Goal: Task Accomplishment & Management: Manage account settings

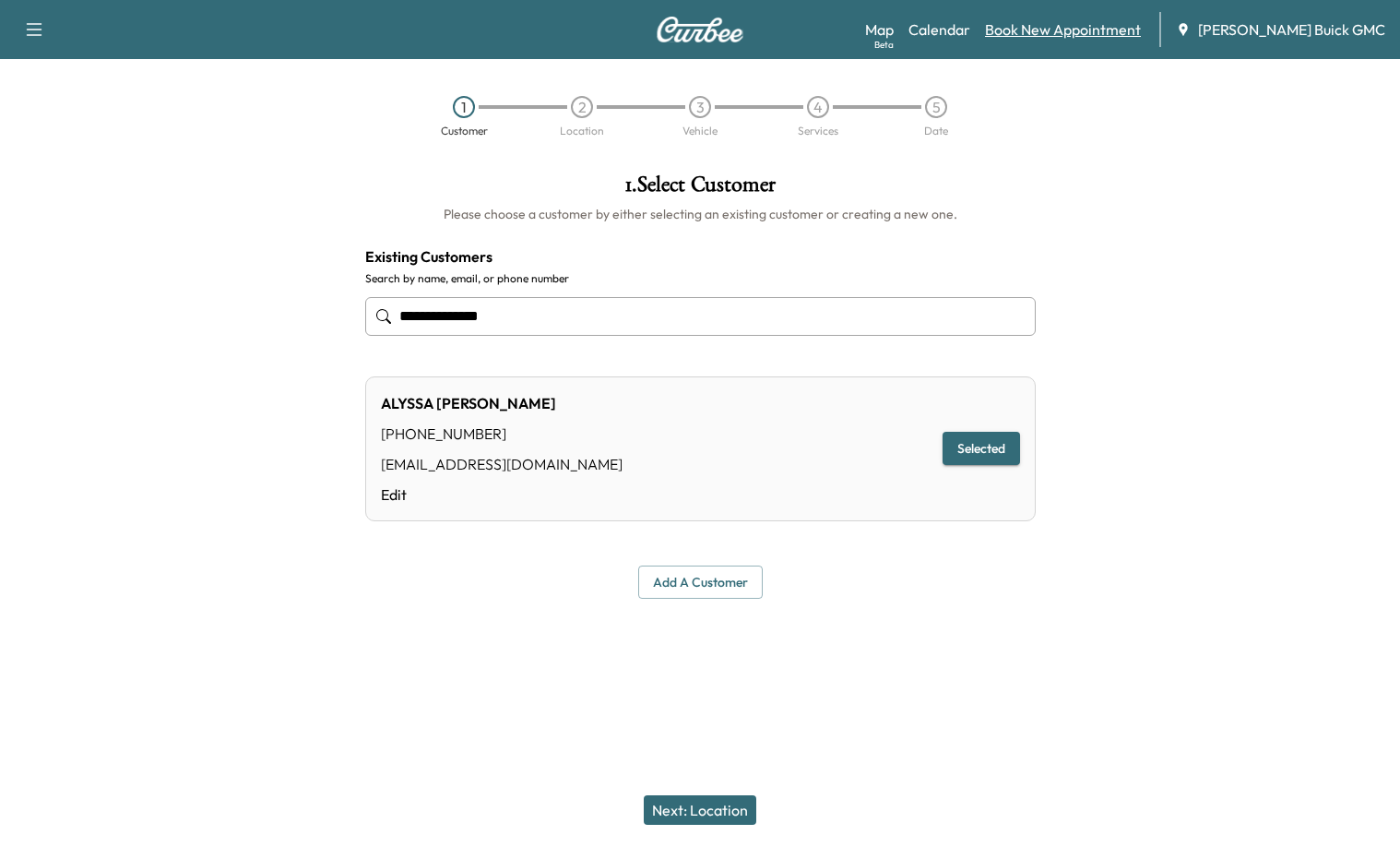
click at [1067, 29] on link "Book New Appointment" at bounding box center [1063, 30] width 156 height 22
click at [1089, 25] on link "Book New Appointment" at bounding box center [1063, 30] width 156 height 22
click at [1089, 26] on link "Book New Appointment" at bounding box center [1063, 30] width 156 height 22
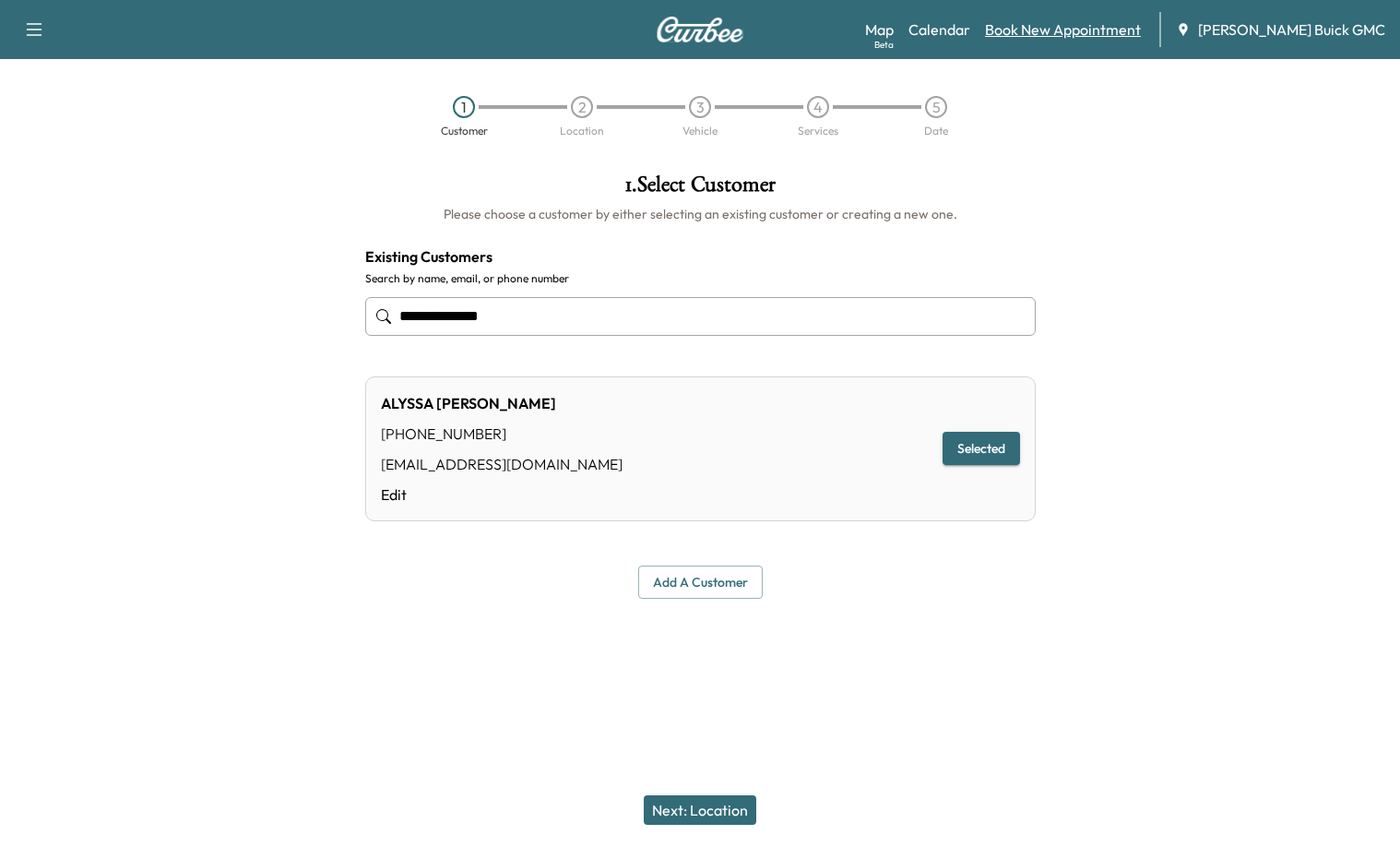
click at [1095, 28] on link "Book New Appointment" at bounding box center [1063, 30] width 156 height 22
click at [1095, 27] on link "Book New Appointment" at bounding box center [1063, 30] width 156 height 22
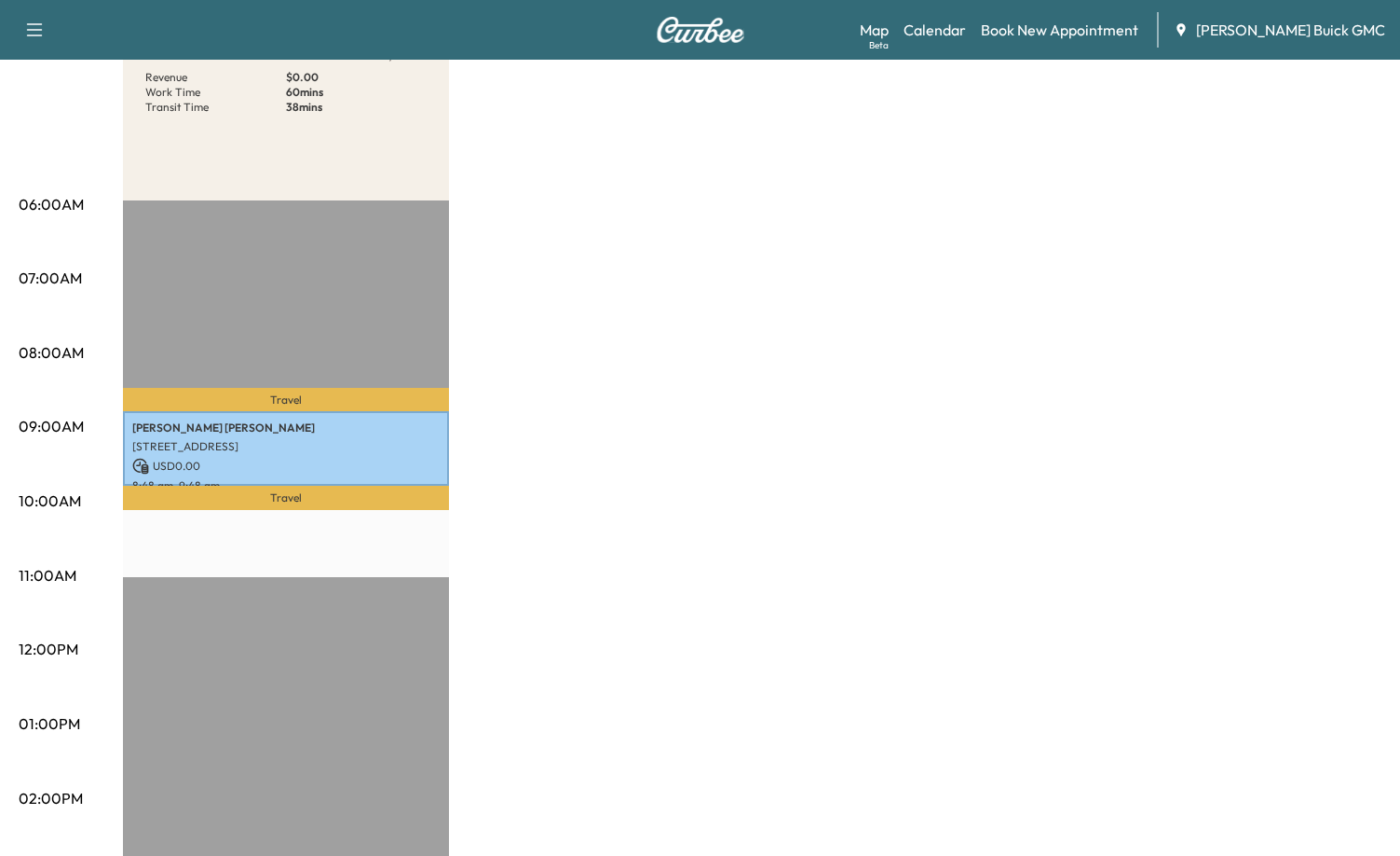
scroll to position [280, 0]
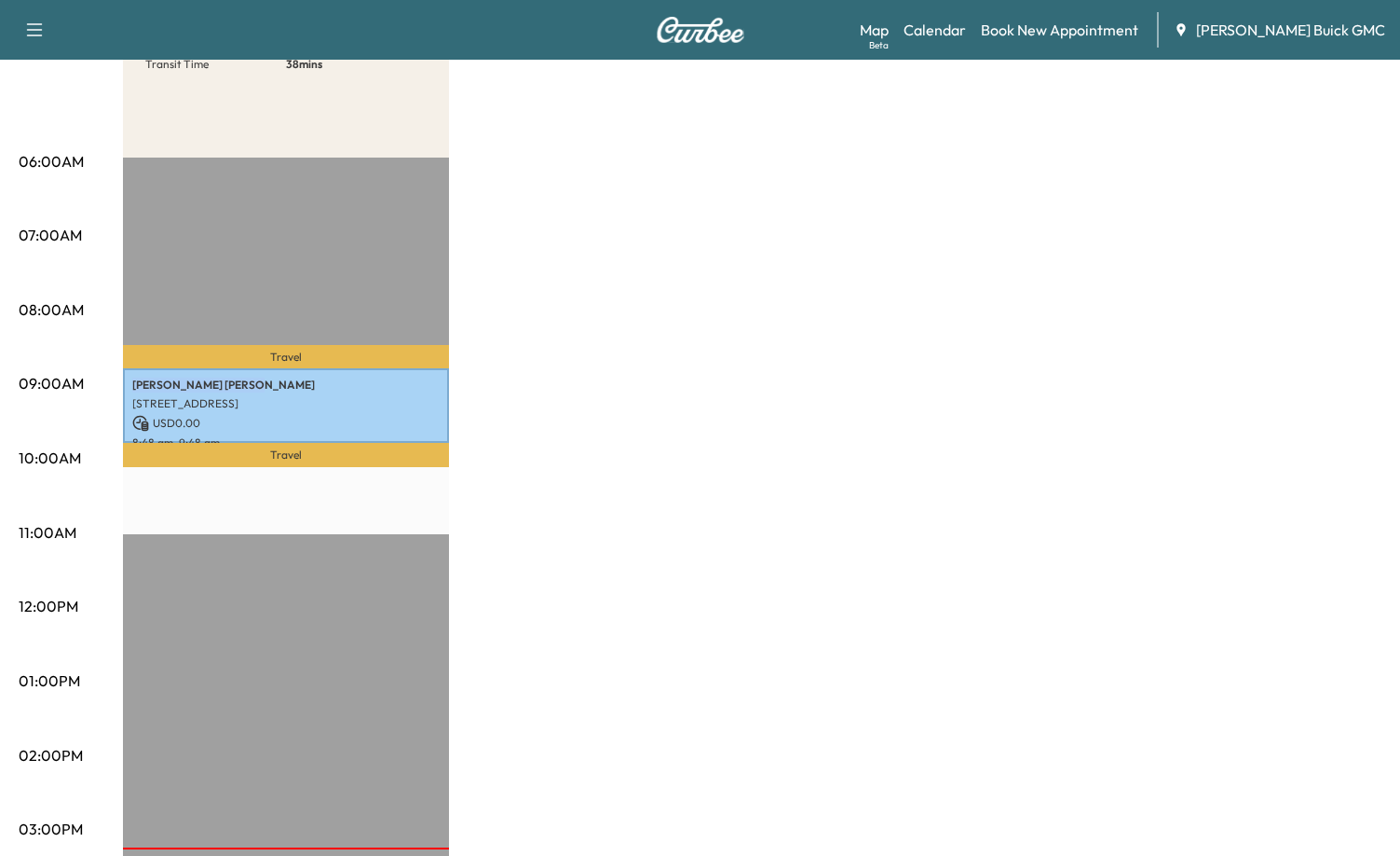
click at [557, 364] on div "Van Name 1 * Scheduled hours have been modified for this day Revenue $ 0.00 Wor…" at bounding box center [753, 662] width 1259 height 1398
click at [682, 447] on div "Van Name 1 * Scheduled hours have been modified for this day Revenue $ 0.00 Wor…" at bounding box center [753, 662] width 1259 height 1398
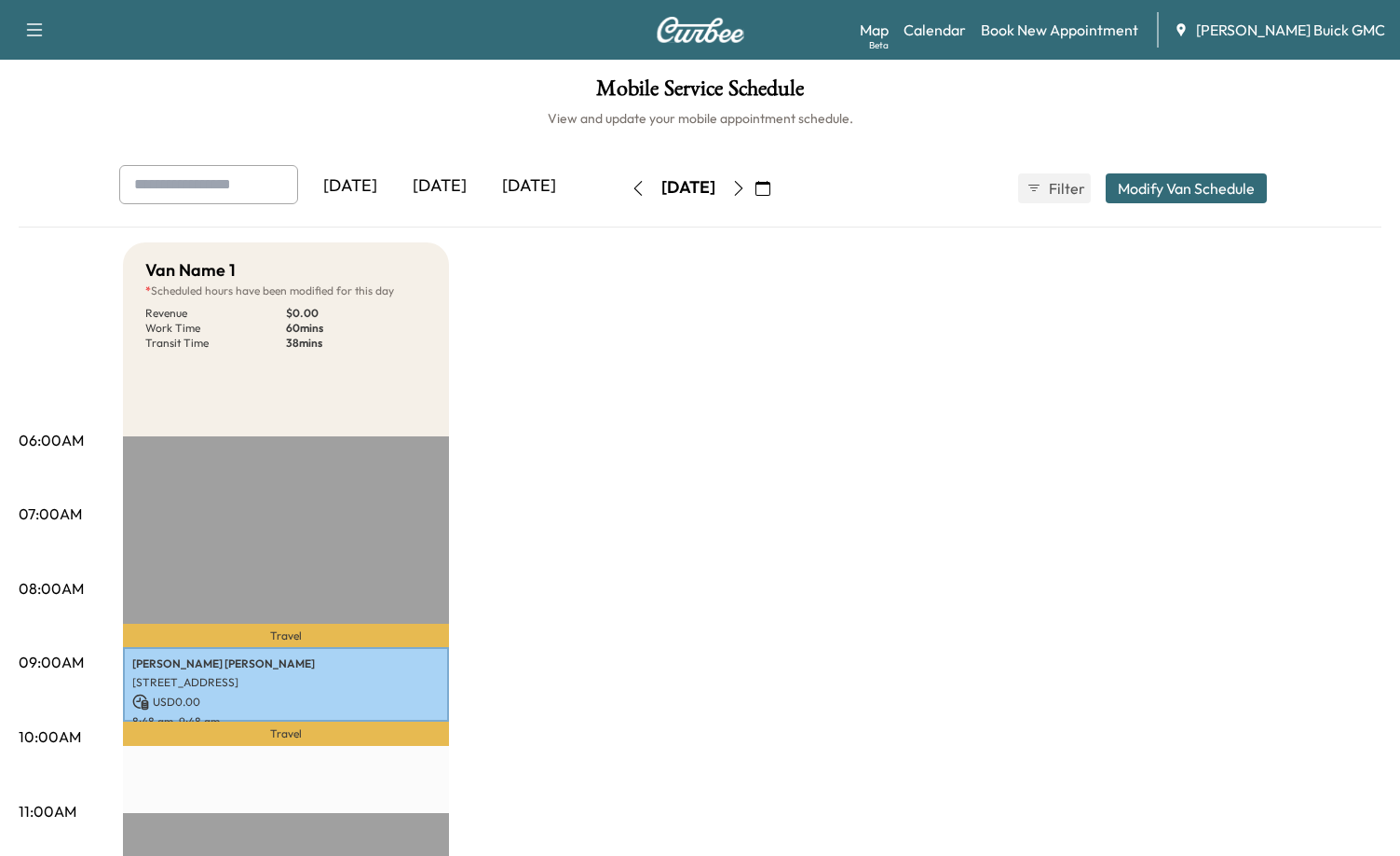
scroll to position [0, 0]
